Goal: Complete application form

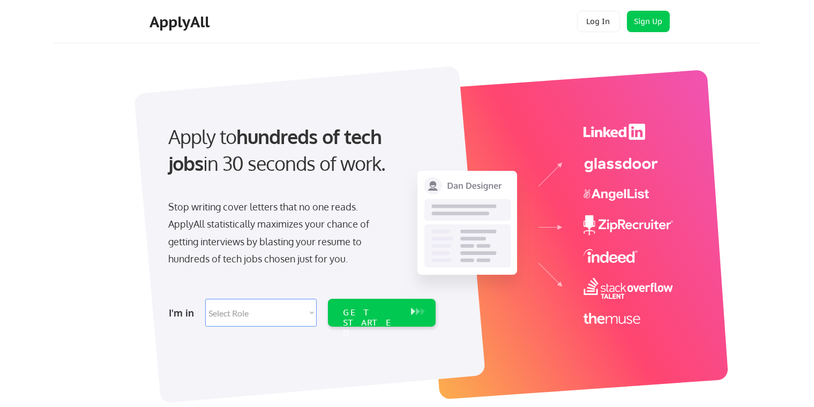
click at [257, 329] on div "I'm in Select Role Software Engineering Product Management Customer Success Sal…" at bounding box center [301, 313] width 300 height 38
click at [248, 310] on select "Select Role Software Engineering Product Management Customer Success Sales UI/U…" at bounding box center [260, 313] width 111 height 28
select select ""design""
click at [205, 299] on select "Select Role Software Engineering Product Management Customer Success Sales UI/U…" at bounding box center [260, 313] width 111 height 28
select select ""design""
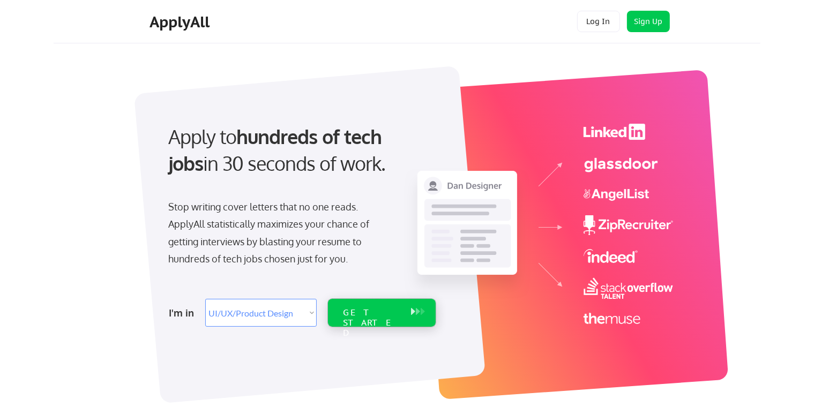
click at [379, 314] on div "GET STARTED" at bounding box center [371, 323] width 57 height 31
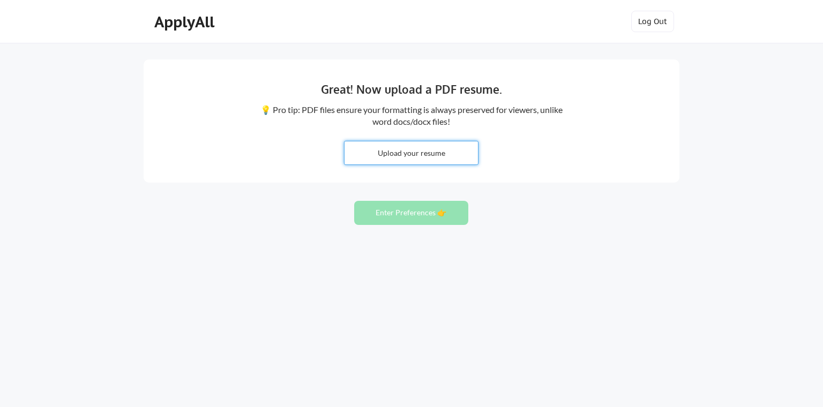
click at [420, 148] on input "file" at bounding box center [411, 152] width 133 height 23
type input "C:\fakepath\Meaza-Abay-FlowCV-Resume-20250702 (2).pdf"
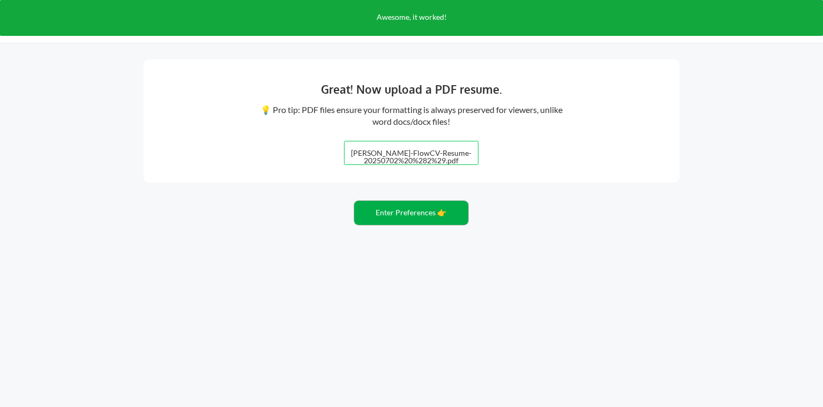
click at [384, 210] on button "Enter Preferences 👉" at bounding box center [411, 213] width 114 height 24
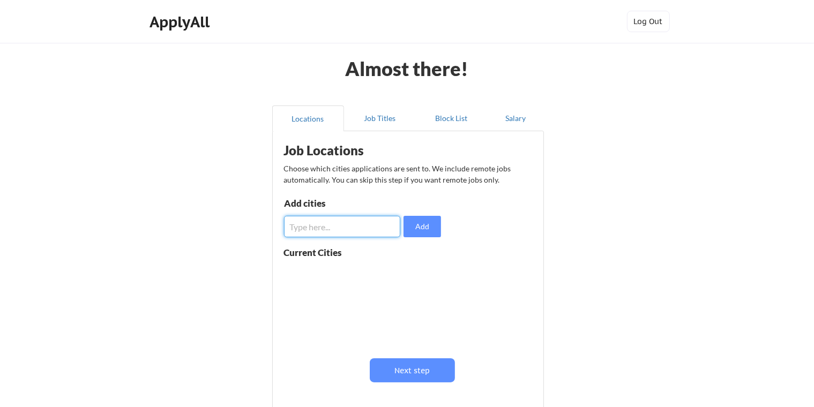
click at [347, 228] on input "input" at bounding box center [342, 226] width 116 height 21
type input "Addis Ababa"
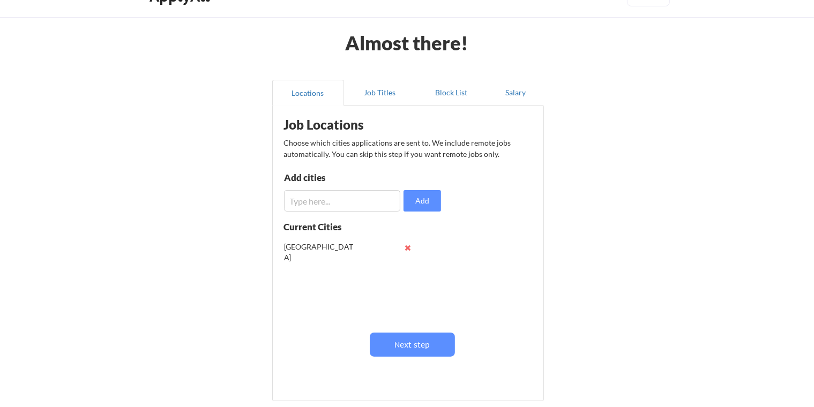
scroll to position [27, 0]
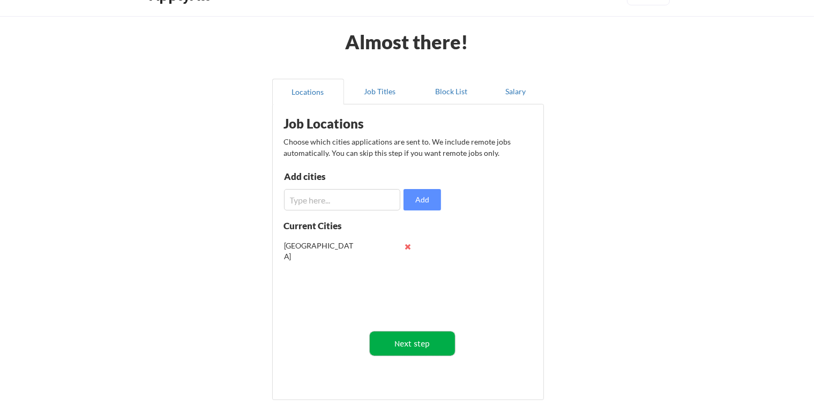
click at [413, 346] on button "Next step" at bounding box center [412, 344] width 85 height 24
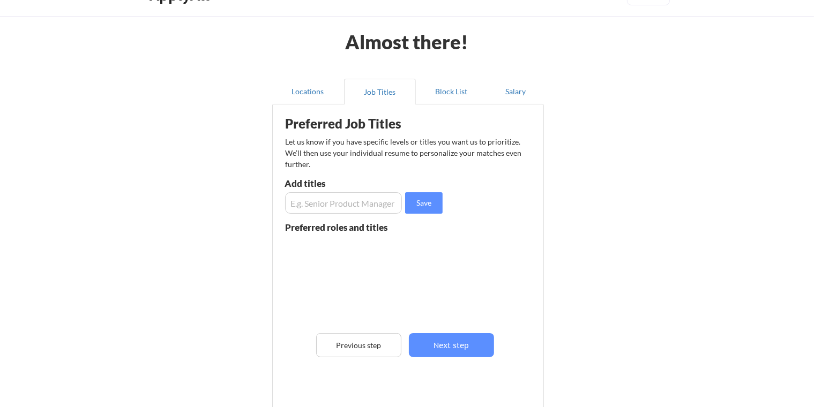
click at [332, 211] on input "input" at bounding box center [343, 202] width 117 height 21
type input "f"
type input "frintend developer"
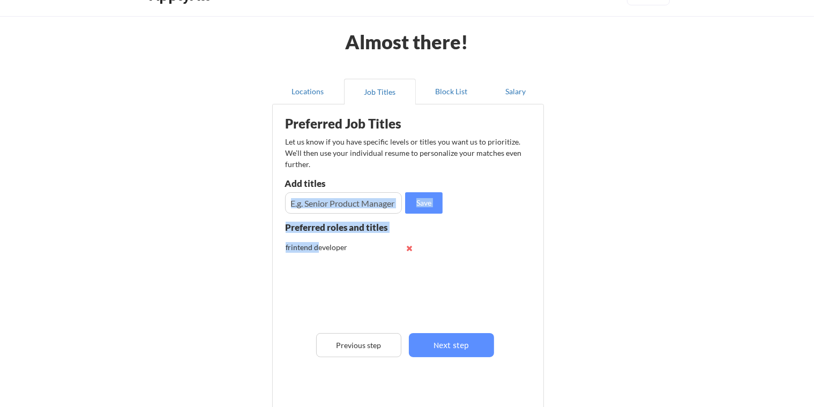
drag, startPoint x: 319, startPoint y: 253, endPoint x: 340, endPoint y: 209, distance: 48.7
click at [340, 209] on div "Preferred Job Titles Let us know if you have specific levels or titles you want…" at bounding box center [410, 259] width 264 height 299
click at [340, 209] on input "input" at bounding box center [343, 202] width 117 height 21
click at [407, 245] on button at bounding box center [410, 248] width 8 height 8
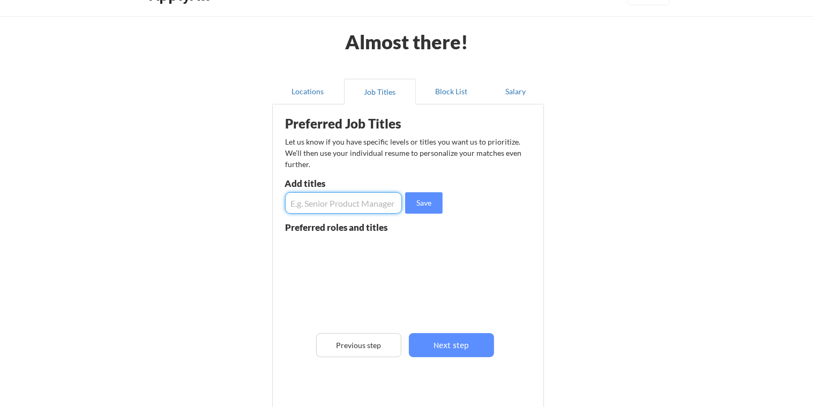
click at [360, 211] on input "input" at bounding box center [343, 202] width 117 height 21
type input "Frontend Developer"
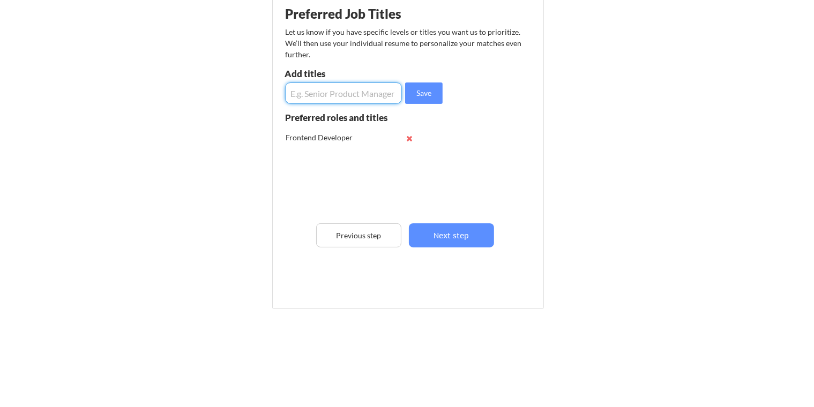
click at [345, 91] on input "input" at bounding box center [343, 93] width 117 height 21
type input "u"
type input "UI/UX designer"
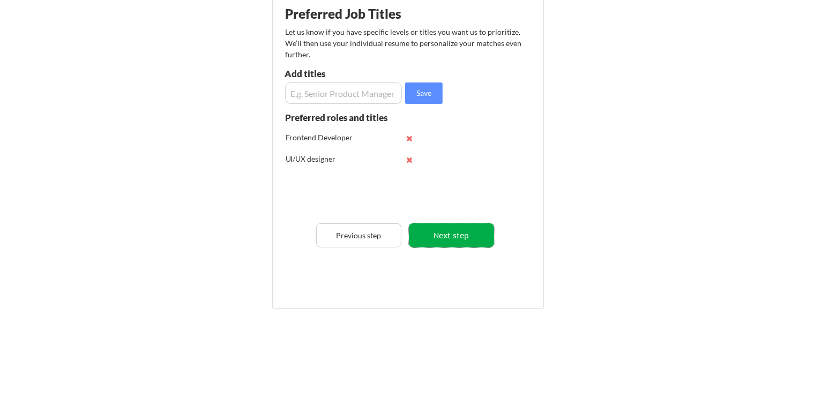
click at [471, 230] on button "Next step" at bounding box center [451, 235] width 85 height 24
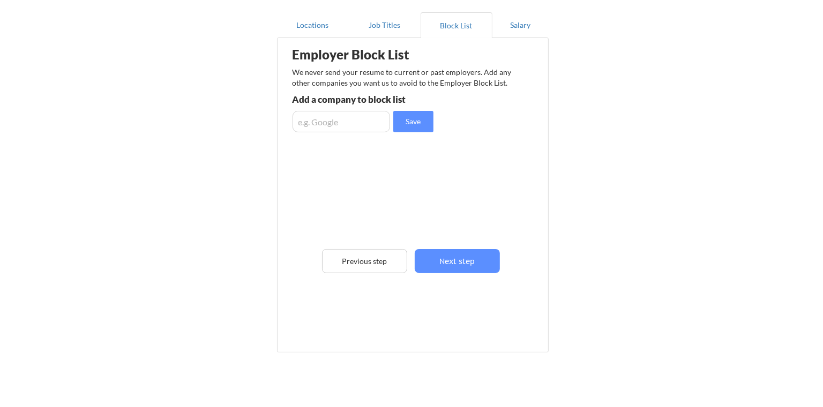
scroll to position [84, 0]
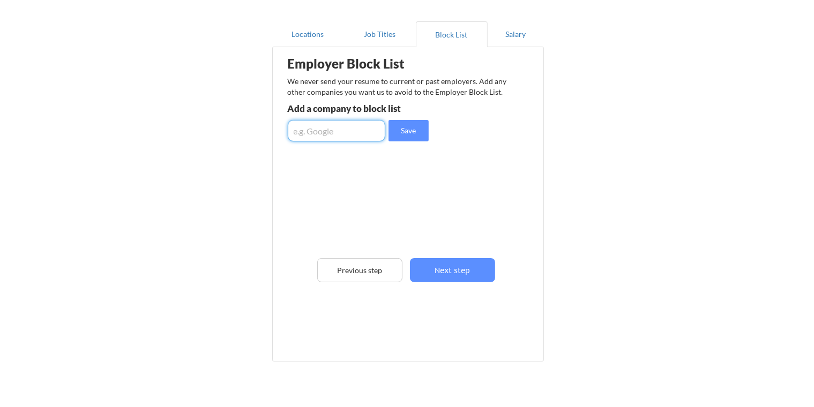
click at [347, 131] on input "input" at bounding box center [337, 130] width 98 height 21
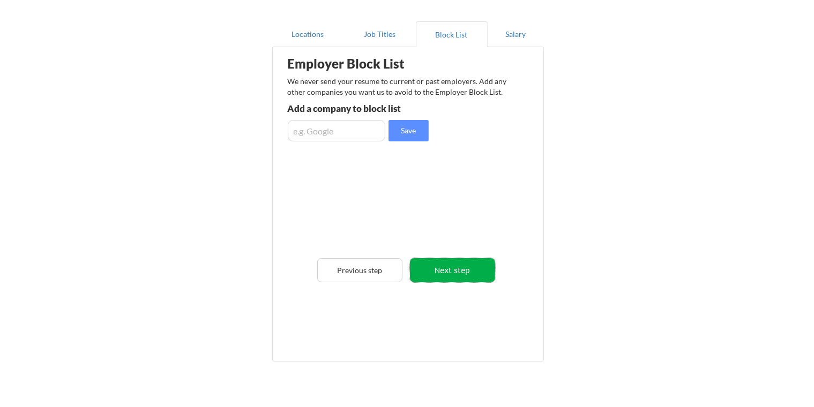
click at [442, 272] on button "Next step" at bounding box center [452, 270] width 85 height 24
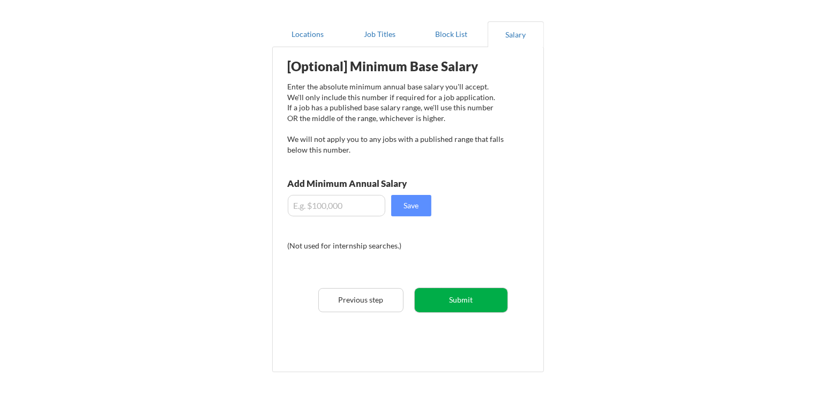
click at [468, 297] on button "Submit" at bounding box center [461, 300] width 93 height 24
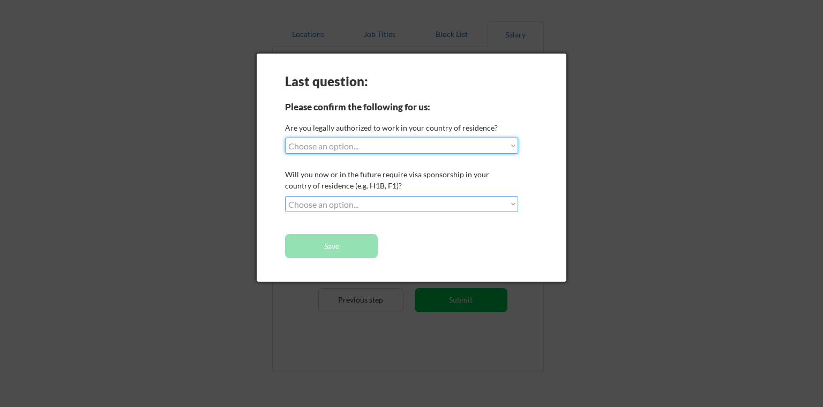
click at [360, 151] on select "Choose an option... Yes, I am a US Citizen Yes, I am a Canadian Citizen Yes, I …" at bounding box center [401, 146] width 233 height 16
select select ""no__i_am_not__yet__authorized""
click at [285, 138] on select "Choose an option... Yes, I am a US Citizen Yes, I am a Canadian Citizen Yes, I …" at bounding box center [401, 146] width 233 height 16
click at [371, 152] on select "Choose an option... Yes, I am a US Citizen Yes, I am a Canadian Citizen Yes, I …" at bounding box center [401, 146] width 233 height 16
click at [404, 145] on select "Choose an option... Yes, I am a US Citizen Yes, I am a Canadian Citizen Yes, I …" at bounding box center [401, 146] width 233 height 16
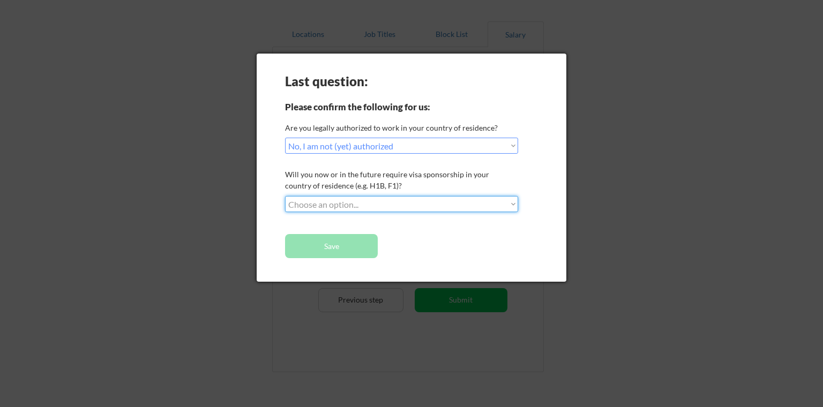
click at [367, 205] on select "Choose an option... No, I will not need sponsorship Yes, I will need sponsorship" at bounding box center [401, 204] width 233 height 16
select select ""yes__i_will_need_sponsorship""
click at [285, 196] on select "Choose an option... No, I will not need sponsorship Yes, I will need sponsorship" at bounding box center [401, 204] width 233 height 16
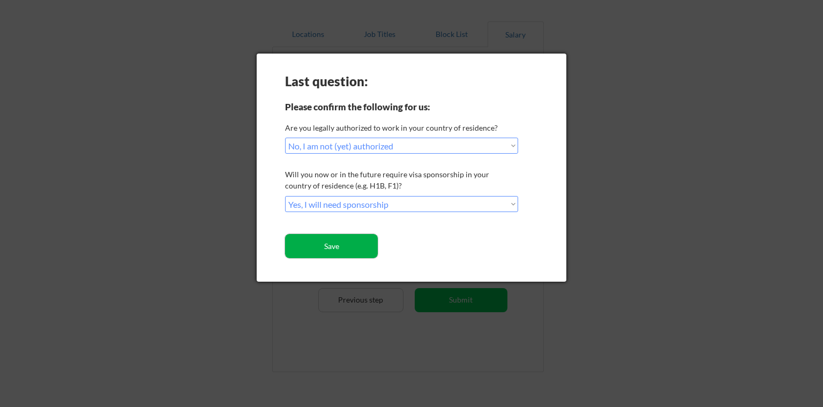
click at [354, 238] on button "Save" at bounding box center [331, 246] width 93 height 24
click at [355, 245] on button "Save" at bounding box center [331, 246] width 93 height 24
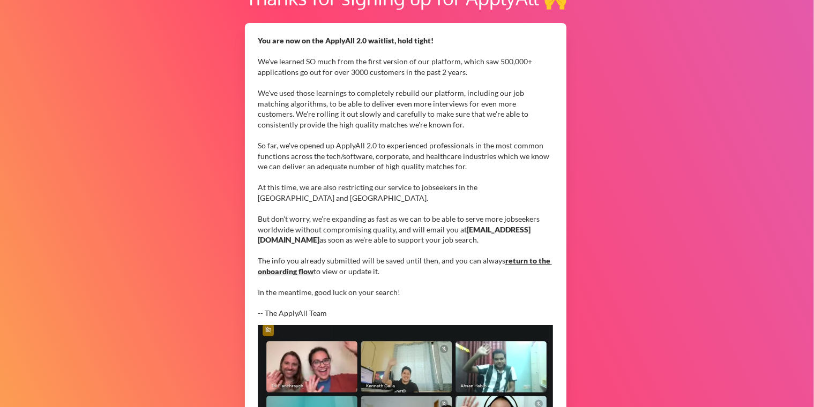
scroll to position [145, 0]
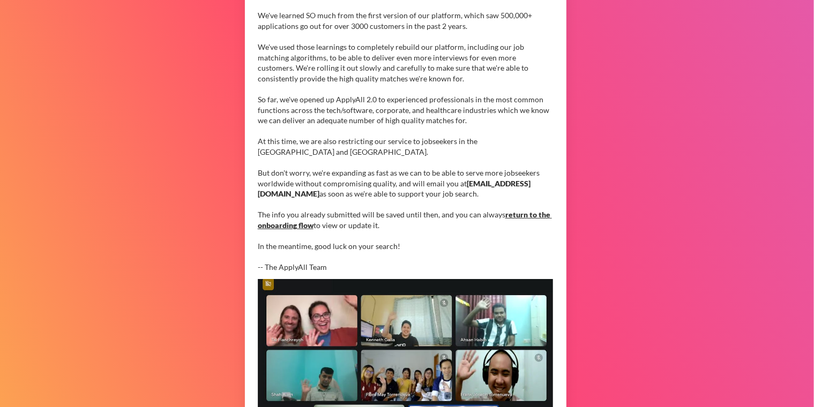
click at [484, 204] on div "You are now on the ApplyAll 2.0 waitlist, hold tight! We've learned SO much fro…" at bounding box center [405, 130] width 295 height 283
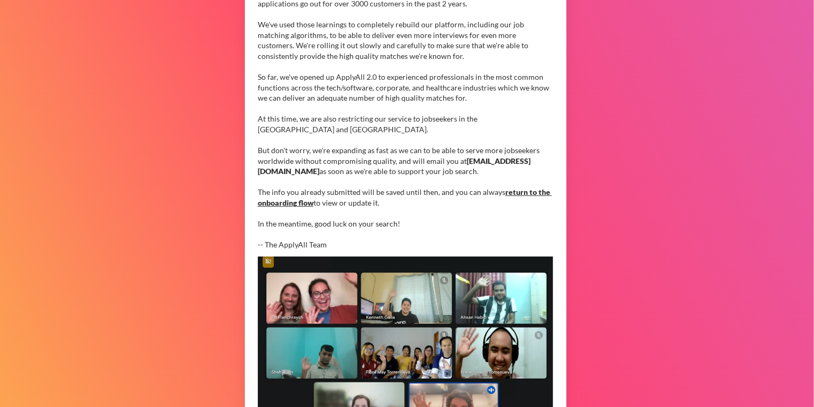
scroll to position [169, 0]
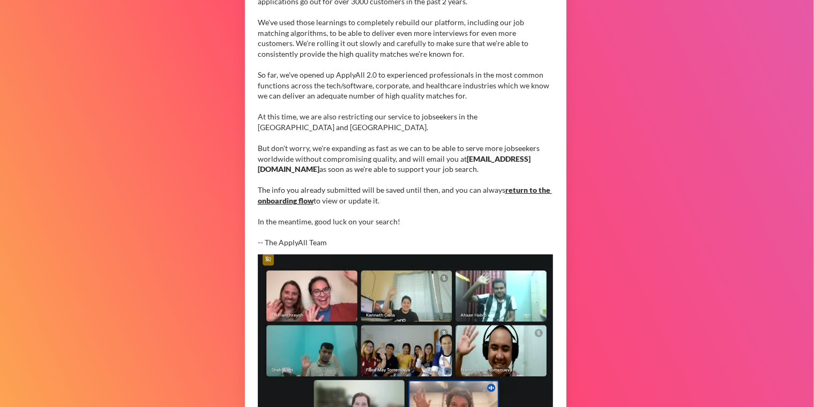
click at [523, 186] on link "return to the onboarding flow" at bounding box center [405, 195] width 294 height 20
